Goal: Check status: Check status

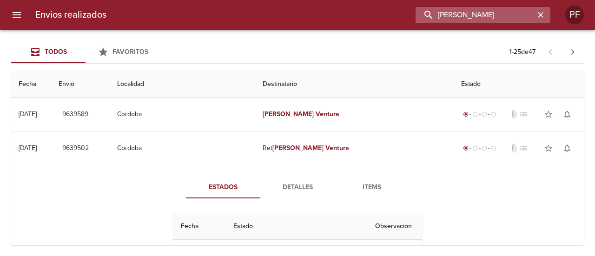
click at [481, 18] on input "[PERSON_NAME]" at bounding box center [475, 15] width 119 height 16
paste input "[PERSON_NAME] [PERSON_NAME] CUSCI"
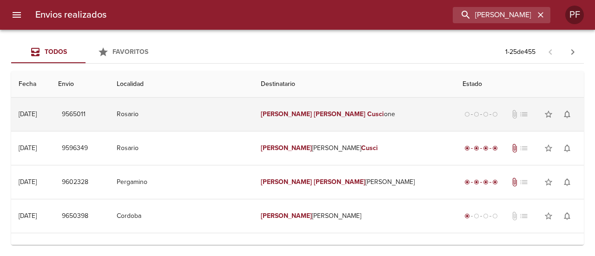
click at [310, 119] on td "[PERSON_NAME] [PERSON_NAME] Cusci one" at bounding box center [355, 114] width 202 height 33
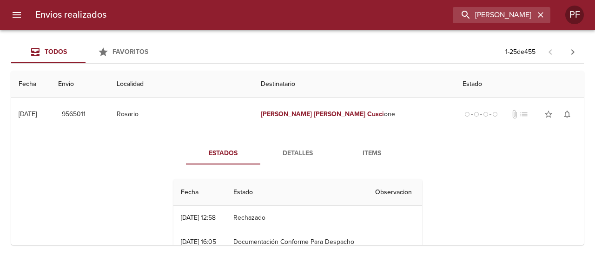
click at [313, 93] on th "Destinatario" at bounding box center [355, 84] width 202 height 27
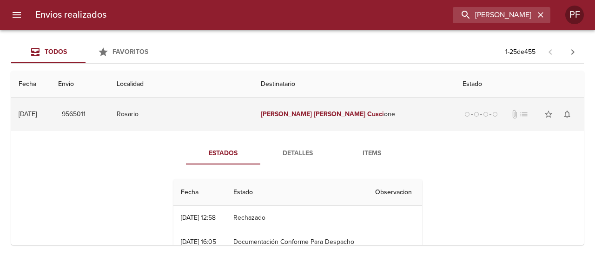
click at [309, 108] on td "[PERSON_NAME] [PERSON_NAME] Cusci one" at bounding box center [355, 114] width 202 height 33
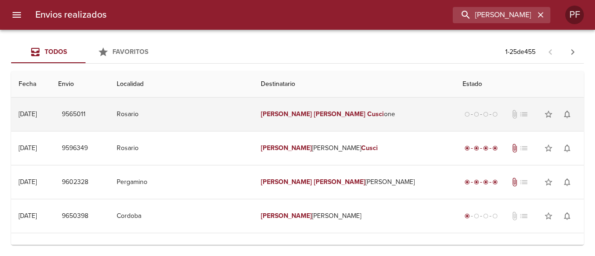
click at [367, 110] on em "Cusci" at bounding box center [375, 114] width 17 height 8
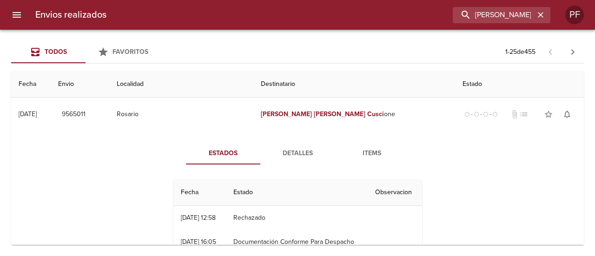
click at [124, 158] on div "Estados Detalles Items Fecha Estado Observacion 09/09 [DATE] 12:58 Rechazado 08…" at bounding box center [298, 238] width 558 height 214
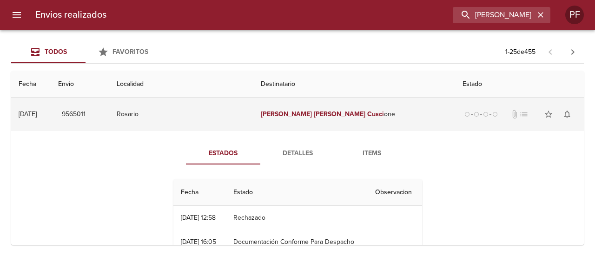
click at [350, 110] on td "[PERSON_NAME] [PERSON_NAME] Cusci one" at bounding box center [355, 114] width 202 height 33
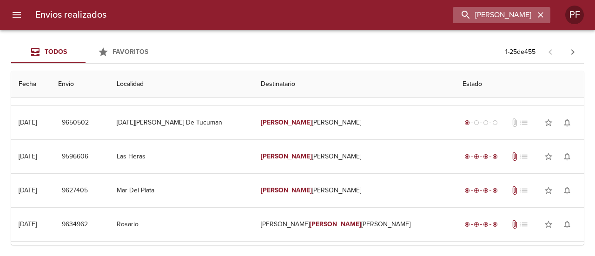
scroll to position [249, 0]
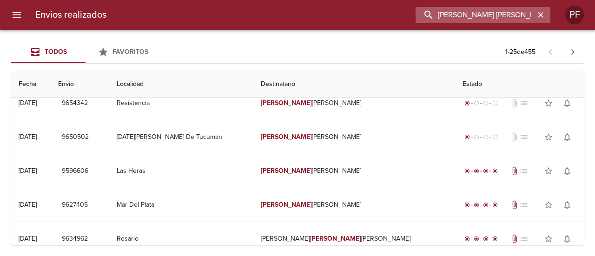
click at [509, 14] on input "[PERSON_NAME] [PERSON_NAME] CUSCI" at bounding box center [475, 15] width 119 height 16
click at [477, 16] on input "[PERSON_NAME] [PERSON_NAME] CUSCI" at bounding box center [475, 15] width 119 height 16
type input "[PERSON_NAME] [PERSON_NAME] CUSCI"
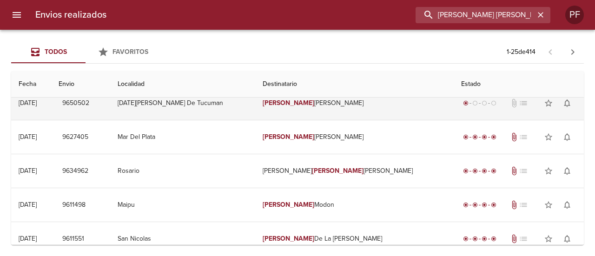
scroll to position [0, 0]
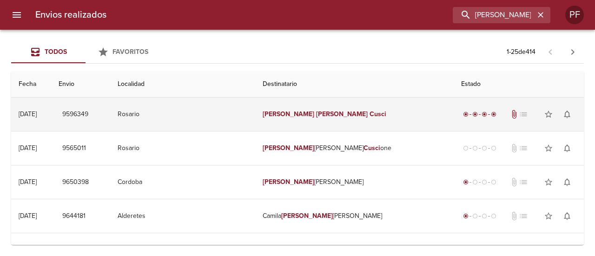
click at [249, 107] on td "Rosario" at bounding box center [182, 114] width 145 height 33
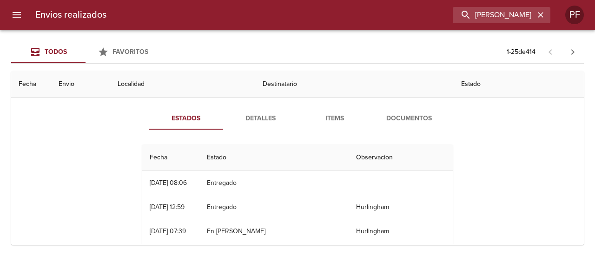
scroll to position [47, 0]
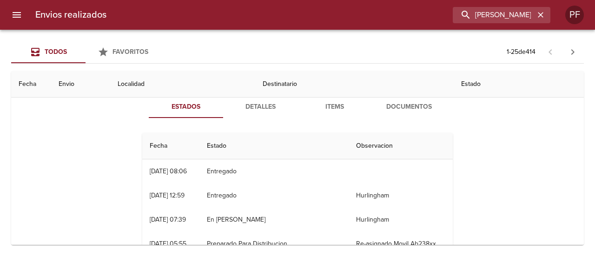
click at [415, 107] on span "Documentos" at bounding box center [409, 107] width 63 height 12
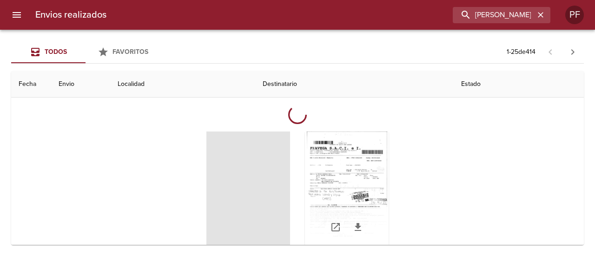
scroll to position [93, 0]
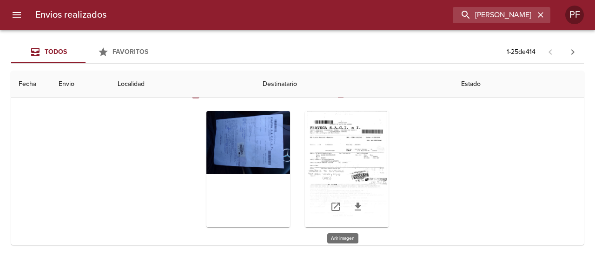
click at [360, 159] on div "Tabla de envíos del cliente" at bounding box center [347, 169] width 84 height 116
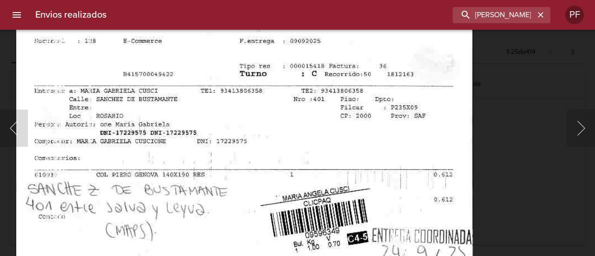
click at [282, 163] on img "Lightbox" at bounding box center [244, 179] width 457 height 660
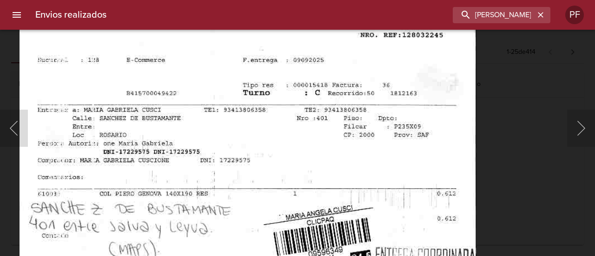
click at [519, 129] on div "Lightbox" at bounding box center [297, 128] width 595 height 256
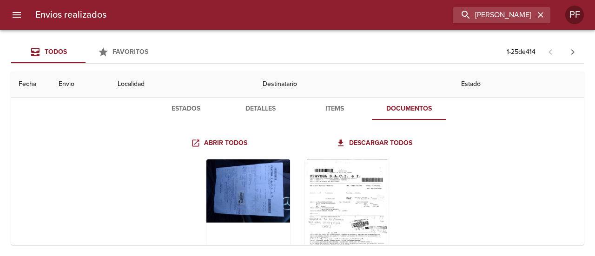
scroll to position [0, 0]
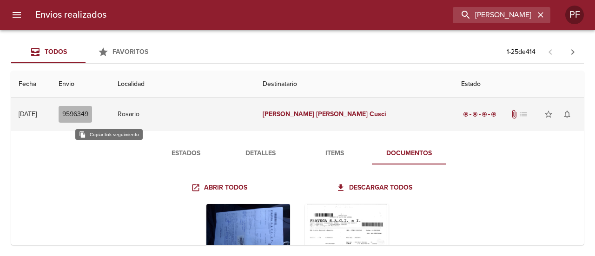
click at [88, 117] on span "9596349" at bounding box center [75, 115] width 26 height 12
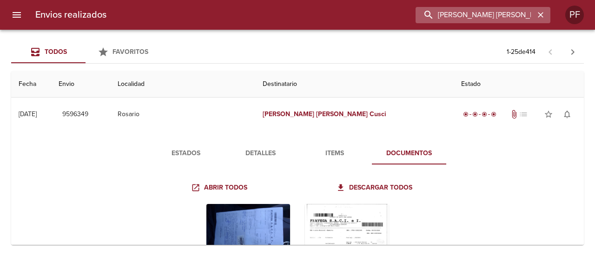
click at [509, 13] on input "[PERSON_NAME] [PERSON_NAME] CUSCI" at bounding box center [475, 15] width 119 height 16
click at [503, 13] on input "[PERSON_NAME] [PERSON_NAME] CUSCI" at bounding box center [475, 15] width 119 height 16
